Goal: Task Accomplishment & Management: Use online tool/utility

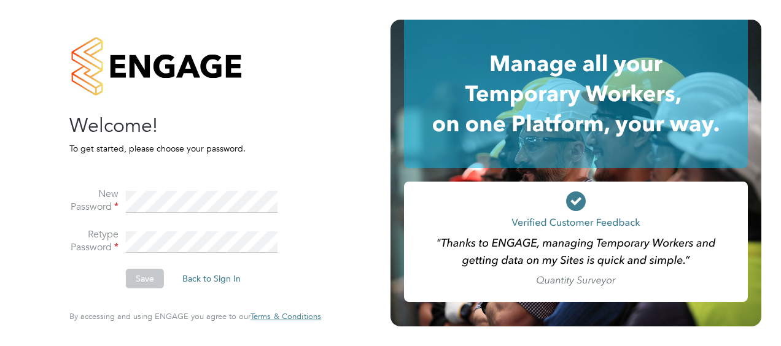
drag, startPoint x: 73, startPoint y: 281, endPoint x: 104, endPoint y: 257, distance: 39.4
click at [74, 281] on li "Save Back to Sign In" at bounding box center [189, 285] width 240 height 32
click at [288, 165] on fieldset "New Password Retype Password Save Back to Sign In" at bounding box center [189, 231] width 240 height 137
click at [145, 276] on button "Save" at bounding box center [145, 279] width 38 height 20
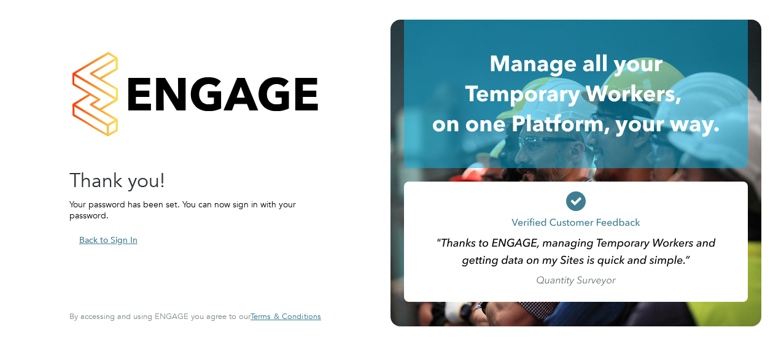
click at [120, 240] on button "Back to Sign In" at bounding box center [108, 240] width 78 height 20
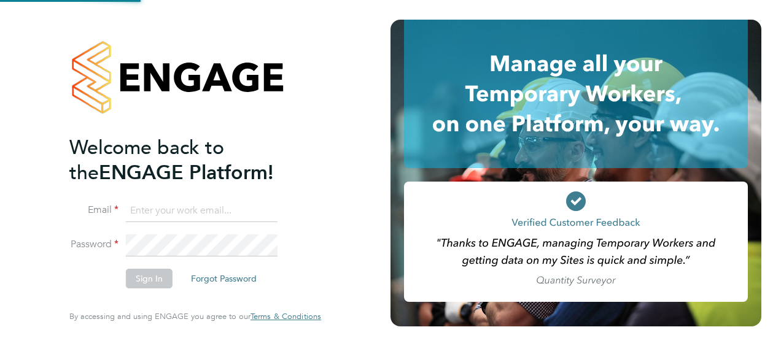
type input "Sebastian.Talmacel@Vistry.co.uk"
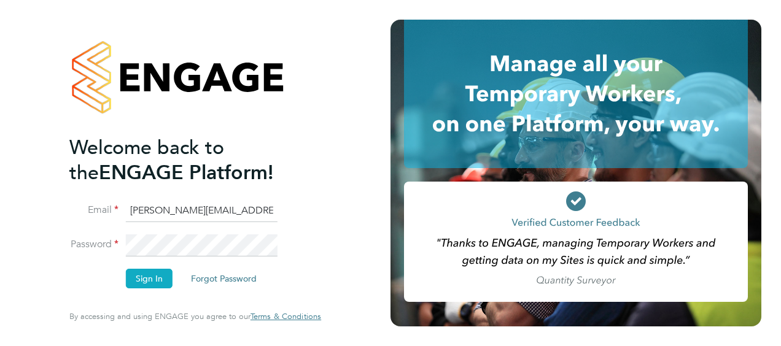
click at [160, 275] on button "Sign In" at bounding box center [149, 279] width 47 height 20
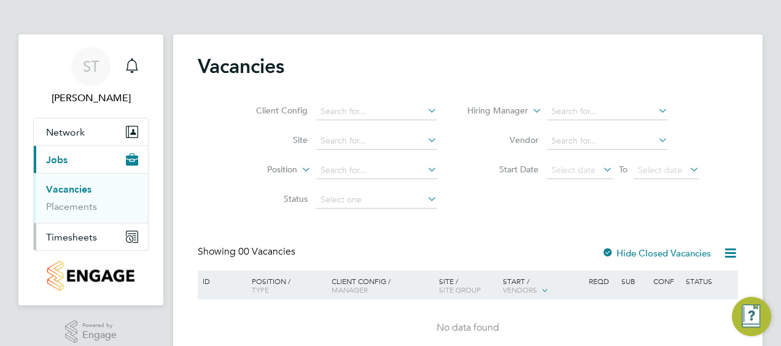
scroll to position [55, 0]
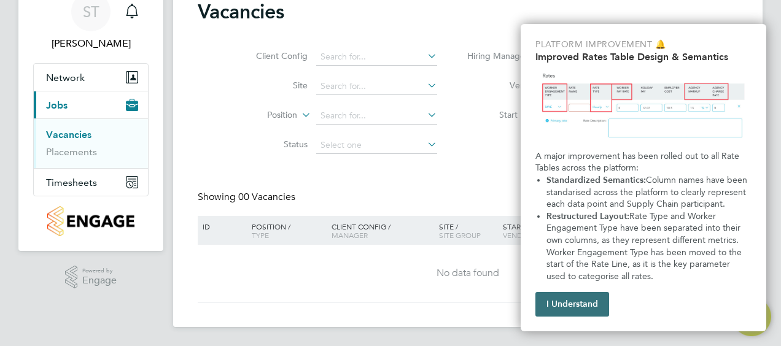
click at [559, 310] on button "I Understand" at bounding box center [573, 304] width 74 height 25
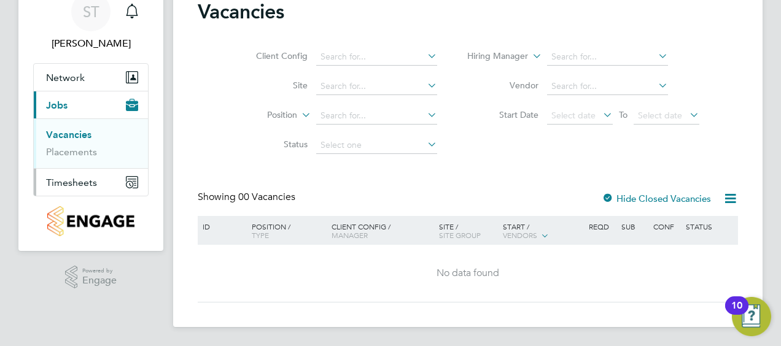
click at [80, 182] on span "Timesheets" at bounding box center [71, 183] width 51 height 12
click at [70, 162] on link "Timesheets" at bounding box center [71, 163] width 51 height 12
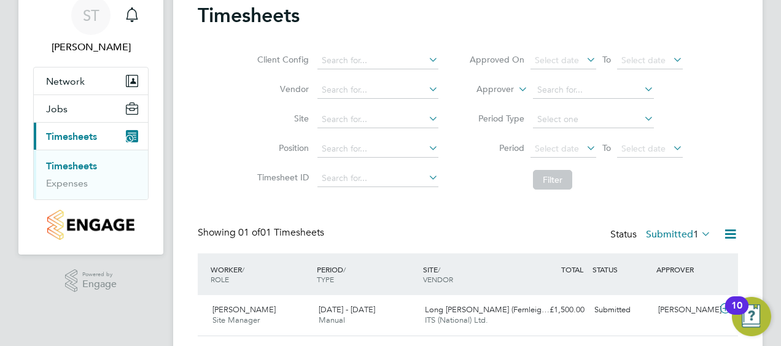
scroll to position [85, 0]
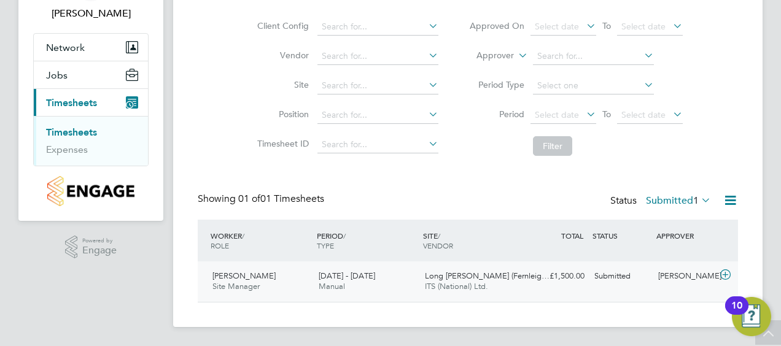
click at [324, 285] on span "Manual" at bounding box center [332, 286] width 26 height 10
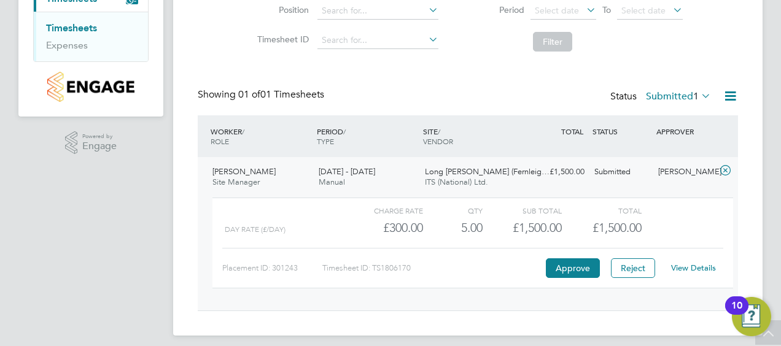
scroll to position [197, 0]
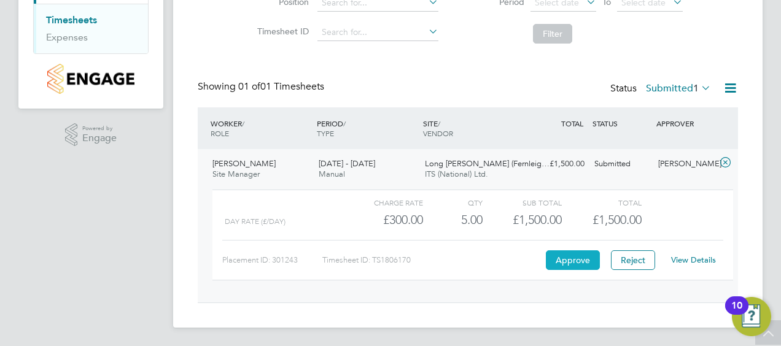
click at [559, 262] on button "Approve" at bounding box center [573, 261] width 54 height 20
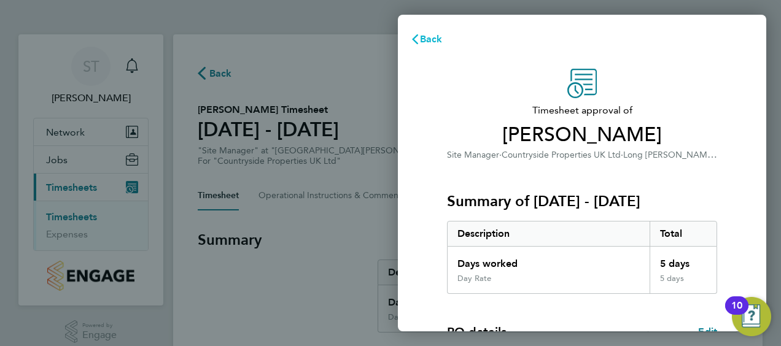
click at [415, 37] on icon "button" at bounding box center [415, 39] width 6 height 10
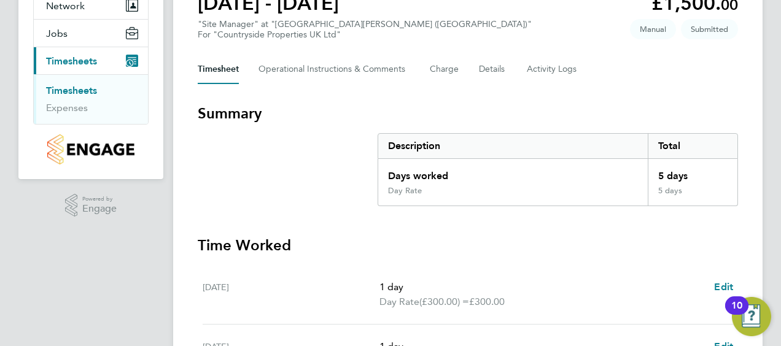
scroll to position [123, 0]
